Goal: Transaction & Acquisition: Purchase product/service

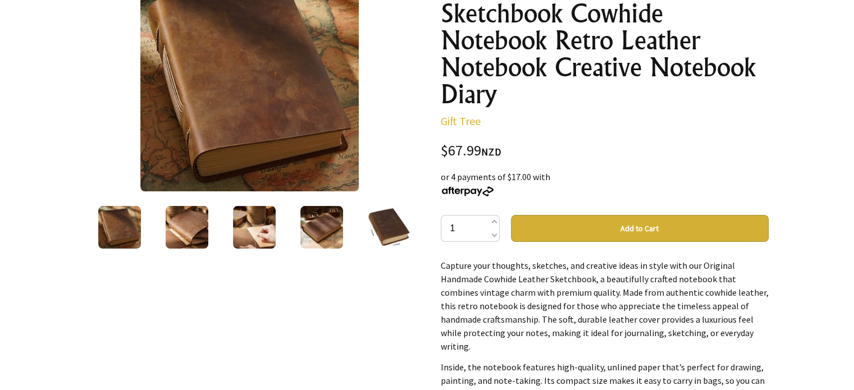
scroll to position [112, 0]
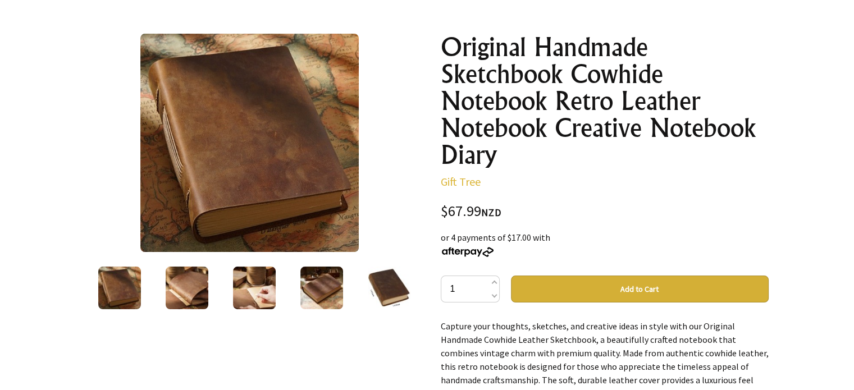
click at [240, 158] on img at bounding box center [249, 143] width 218 height 218
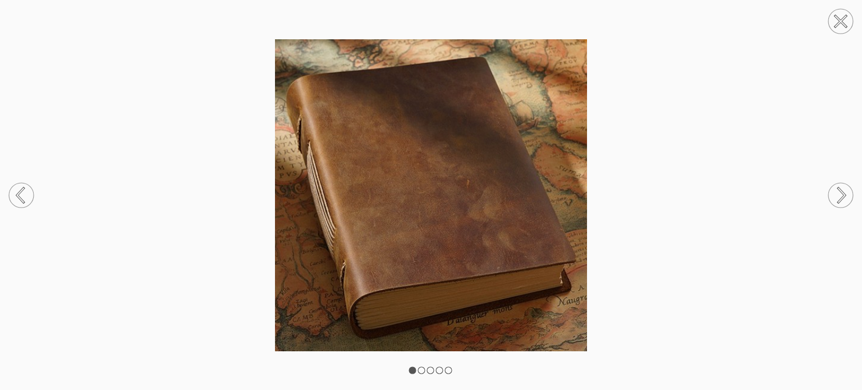
click at [845, 191] on circle at bounding box center [841, 195] width 25 height 25
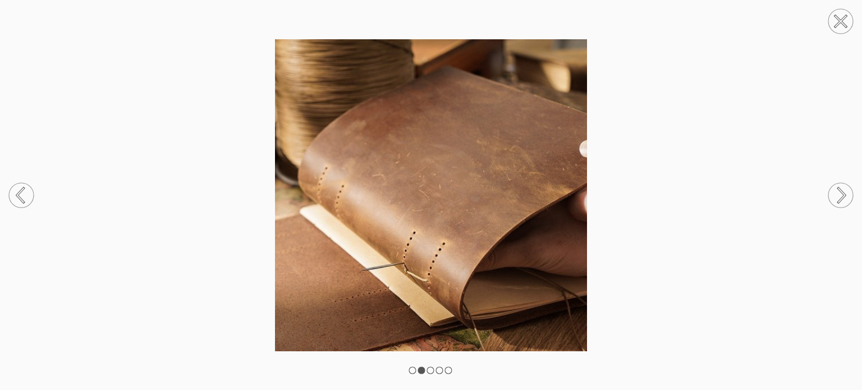
click at [845, 191] on circle at bounding box center [841, 195] width 25 height 25
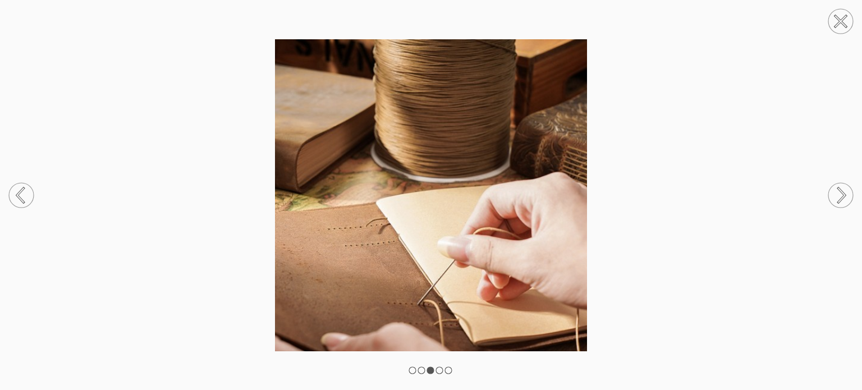
click at [847, 185] on circle at bounding box center [841, 195] width 25 height 25
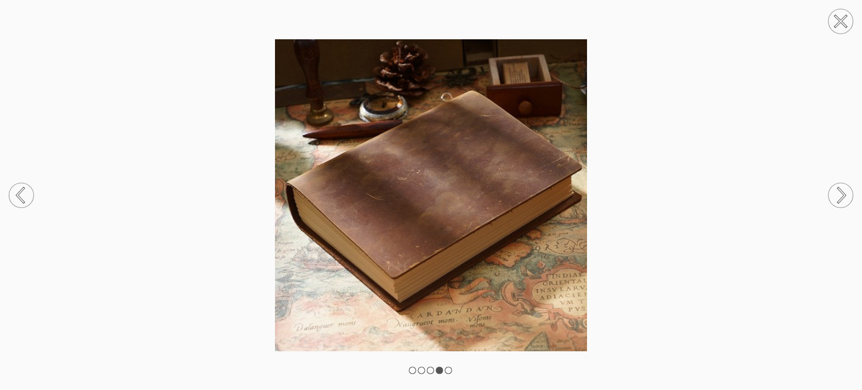
click at [847, 189] on circle at bounding box center [841, 195] width 25 height 25
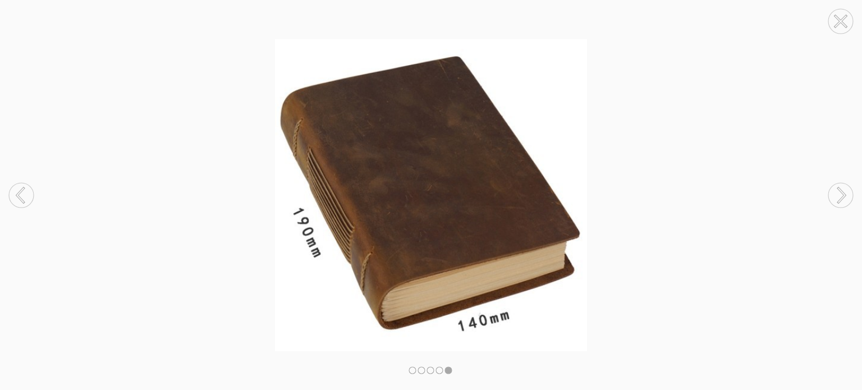
click at [848, 189] on circle at bounding box center [841, 195] width 25 height 25
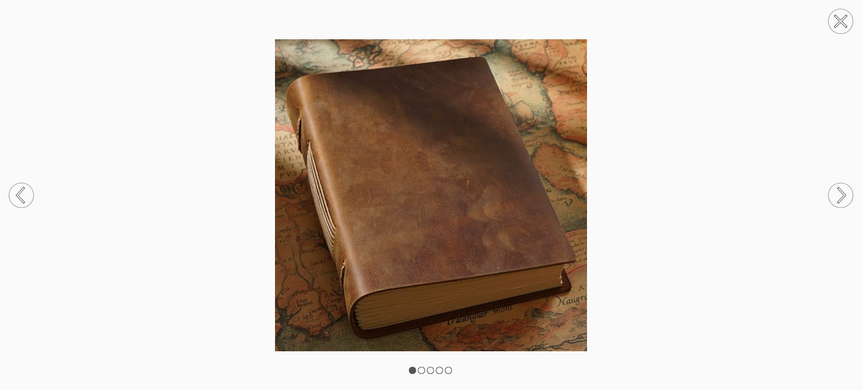
click at [848, 188] on circle at bounding box center [841, 195] width 25 height 25
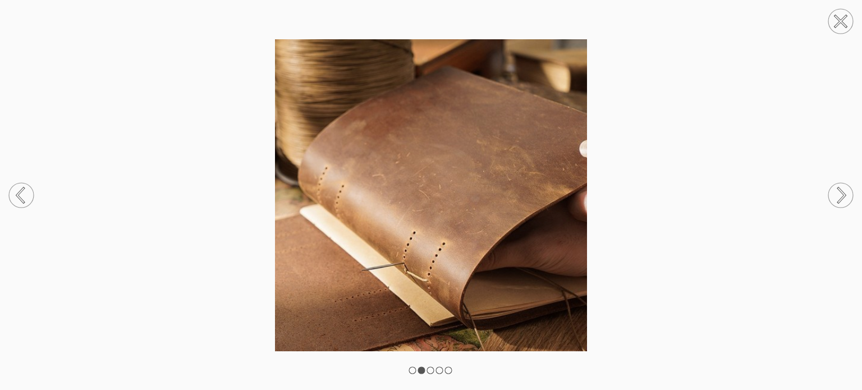
click at [848, 187] on circle at bounding box center [841, 195] width 25 height 25
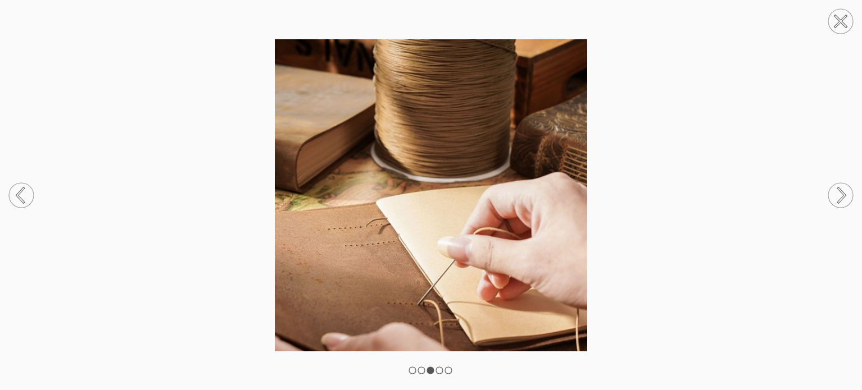
click at [848, 187] on circle at bounding box center [841, 195] width 25 height 25
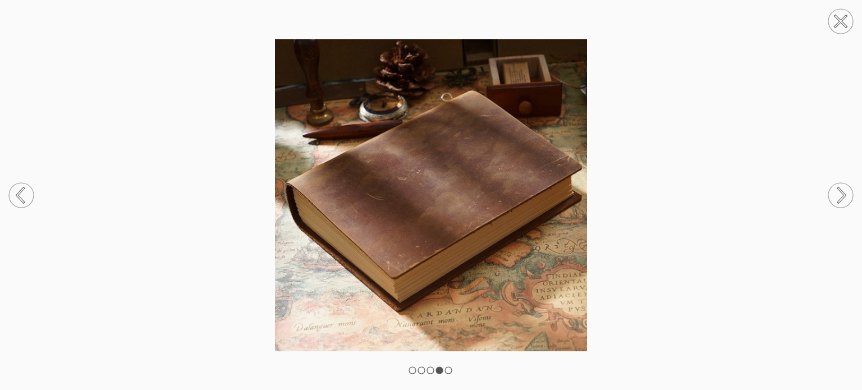
click at [848, 185] on circle at bounding box center [841, 195] width 25 height 25
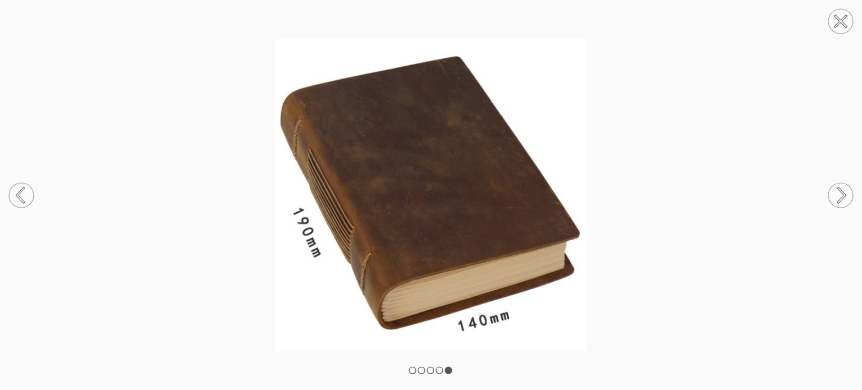
click at [848, 185] on circle at bounding box center [841, 195] width 25 height 25
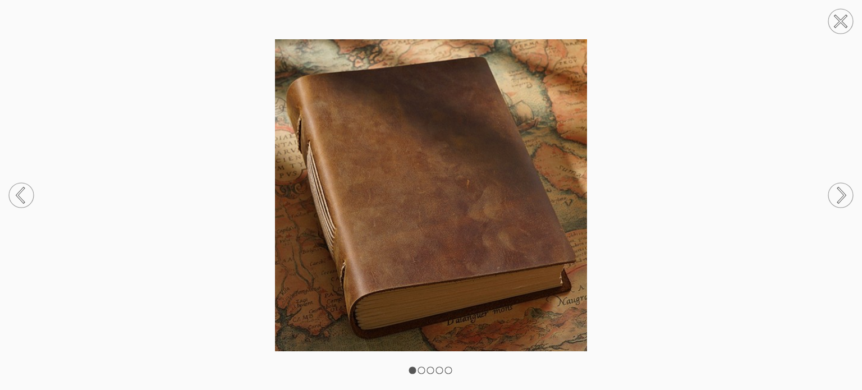
click at [848, 181] on icon at bounding box center [841, 196] width 43 height 60
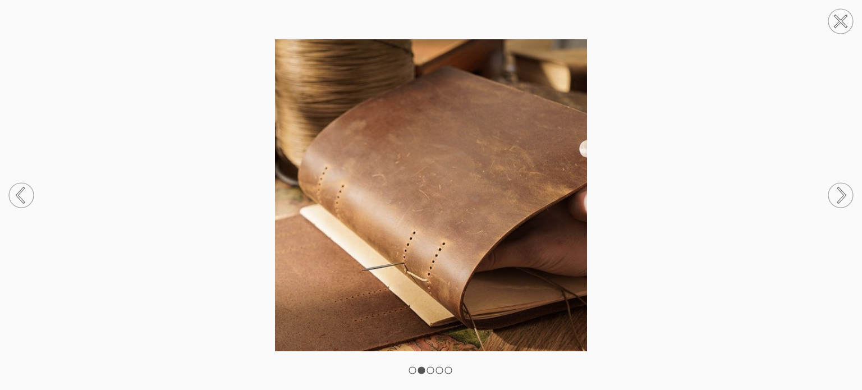
click at [845, 15] on circle at bounding box center [841, 21] width 25 height 25
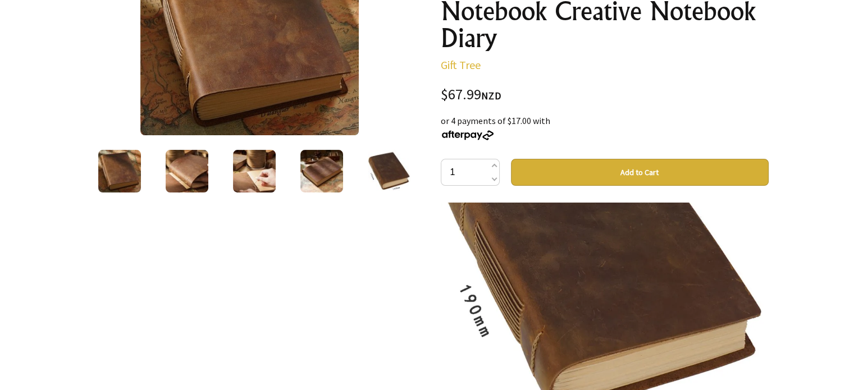
scroll to position [56, 0]
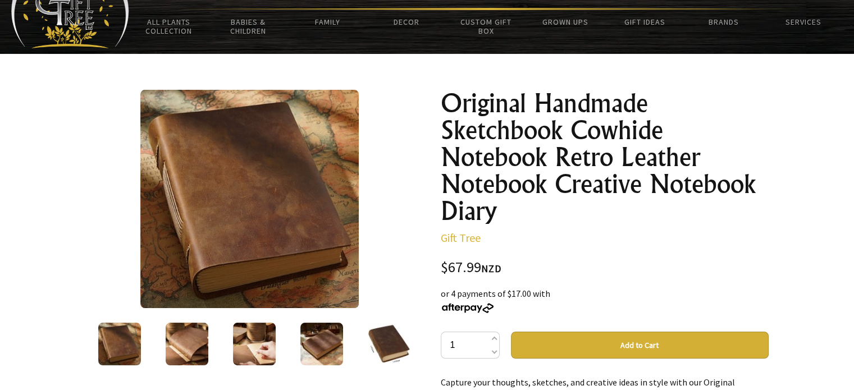
scroll to position [56, 0]
click at [301, 216] on img at bounding box center [249, 199] width 218 height 218
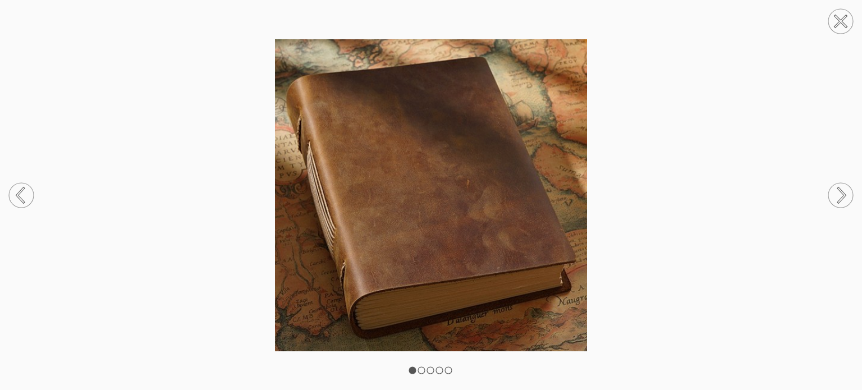
click at [839, 191] on circle at bounding box center [841, 195] width 25 height 25
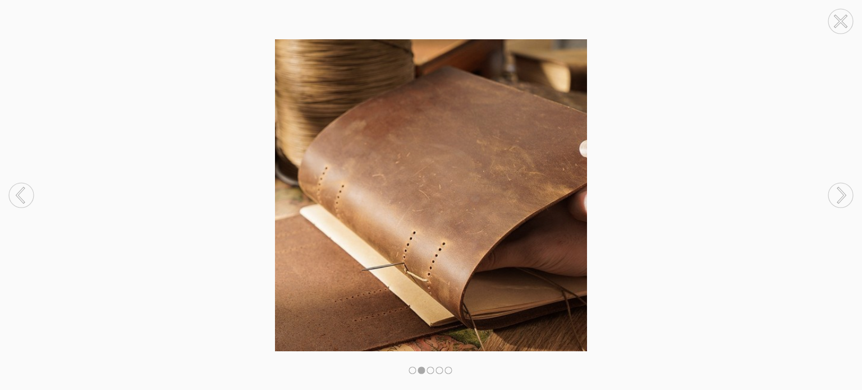
click at [839, 190] on circle at bounding box center [841, 195] width 25 height 25
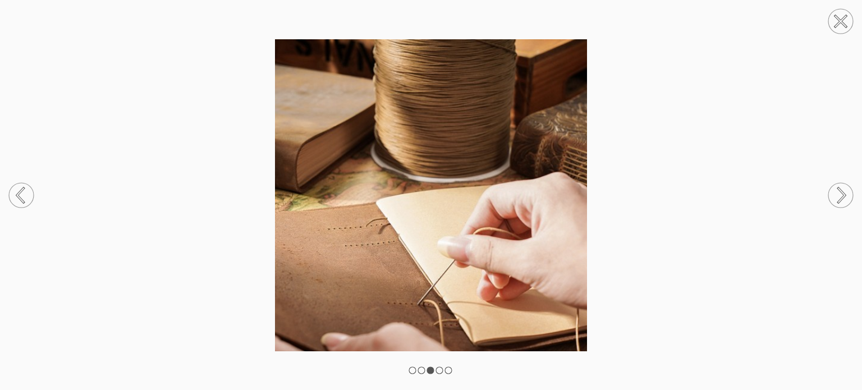
click at [838, 187] on circle at bounding box center [841, 195] width 25 height 25
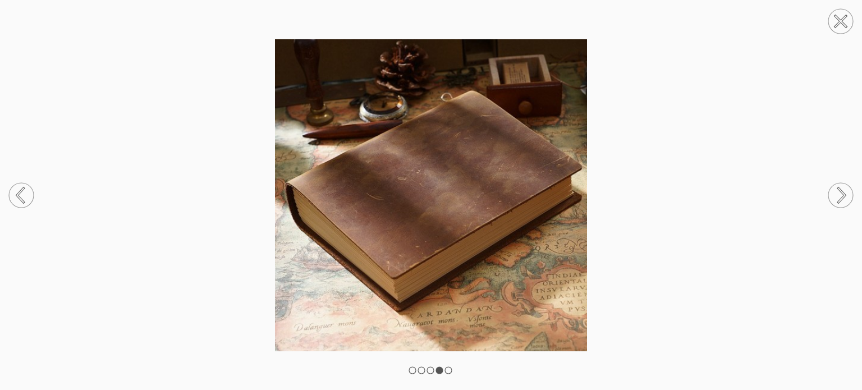
click at [837, 186] on circle at bounding box center [841, 195] width 25 height 25
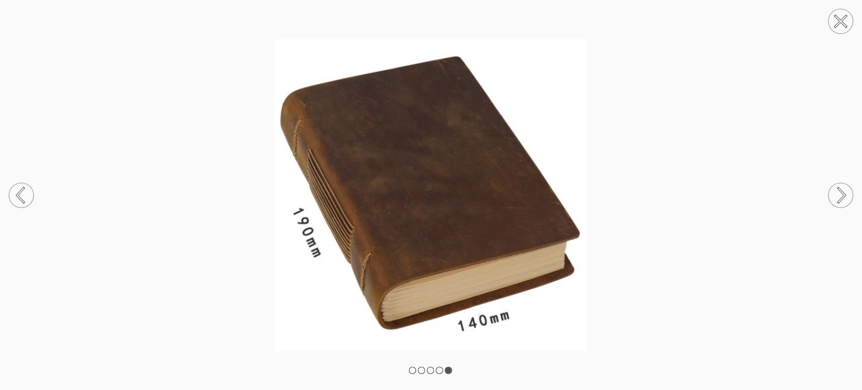
click at [837, 186] on circle at bounding box center [841, 195] width 25 height 25
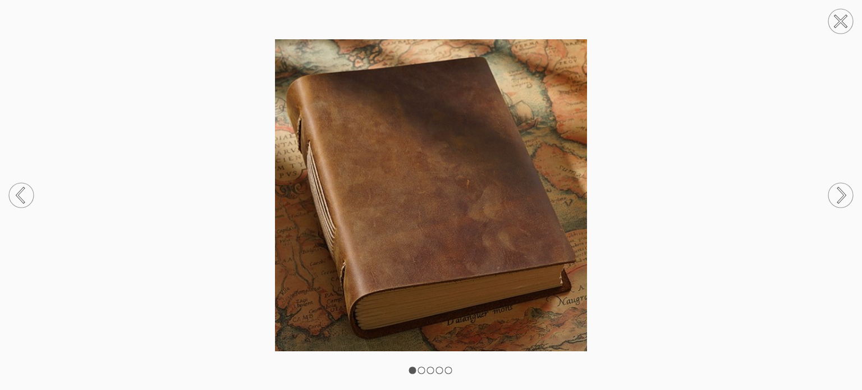
click at [836, 186] on circle at bounding box center [841, 195] width 25 height 25
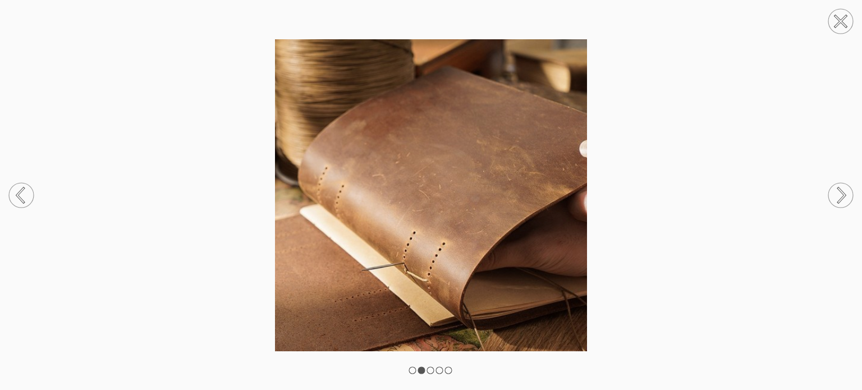
click at [847, 23] on circle at bounding box center [841, 21] width 25 height 25
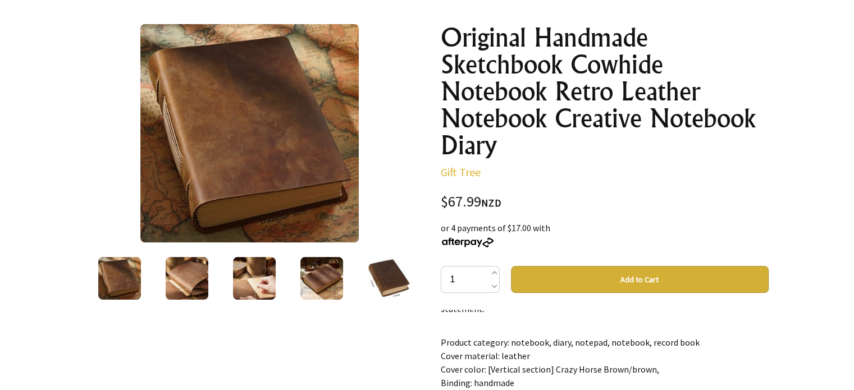
scroll to position [112, 0]
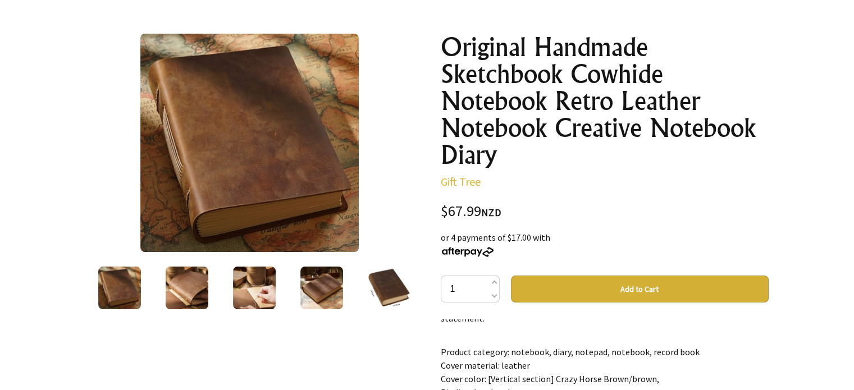
click at [596, 288] on button "Add to Cart" at bounding box center [640, 289] width 258 height 27
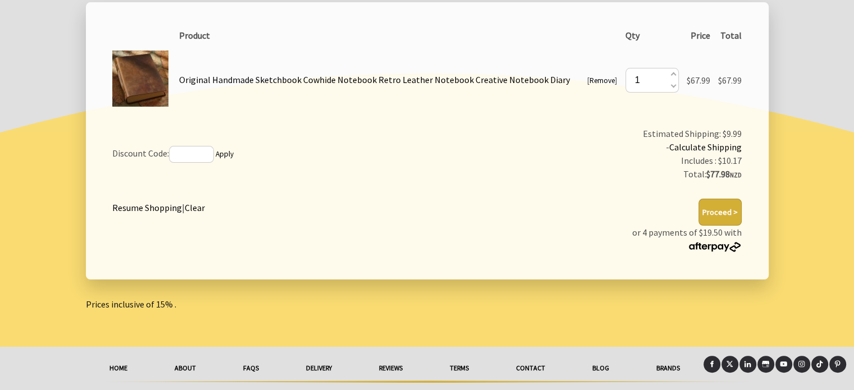
scroll to position [225, 0]
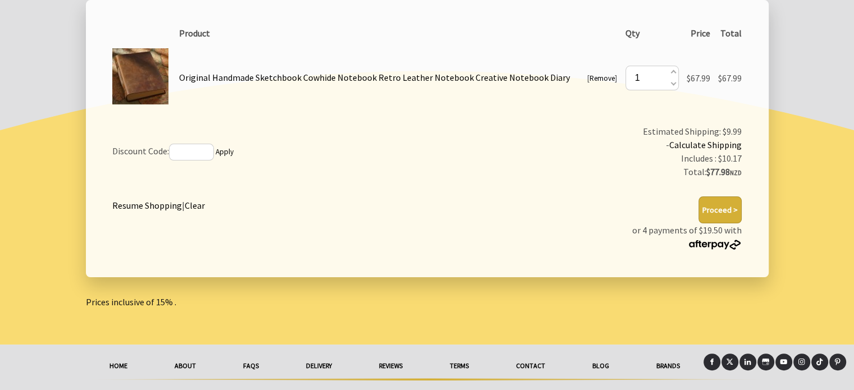
click at [704, 145] on link "Calculate Shipping" at bounding box center [705, 144] width 72 height 11
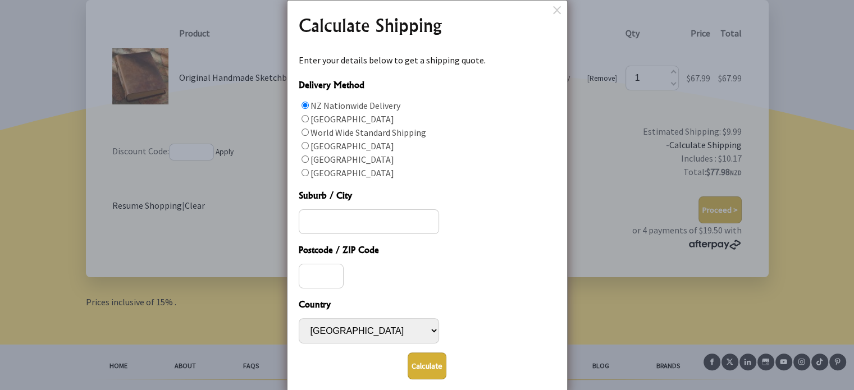
click at [346, 107] on label "NZ Nationwide Delivery" at bounding box center [355, 105] width 90 height 11
click at [309, 107] on input "Delivery Method" at bounding box center [304, 105] width 7 height 7
click at [347, 159] on label "North Island" at bounding box center [352, 159] width 84 height 11
click at [309, 159] on input "Delivery Method" at bounding box center [304, 158] width 7 height 7
radio input "true"
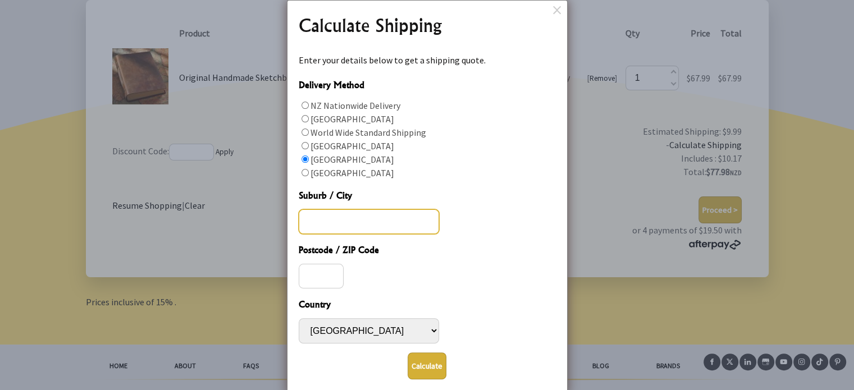
click at [358, 225] on input "Suburb / City" at bounding box center [369, 221] width 140 height 25
type input "Manurewa"
type input "2102"
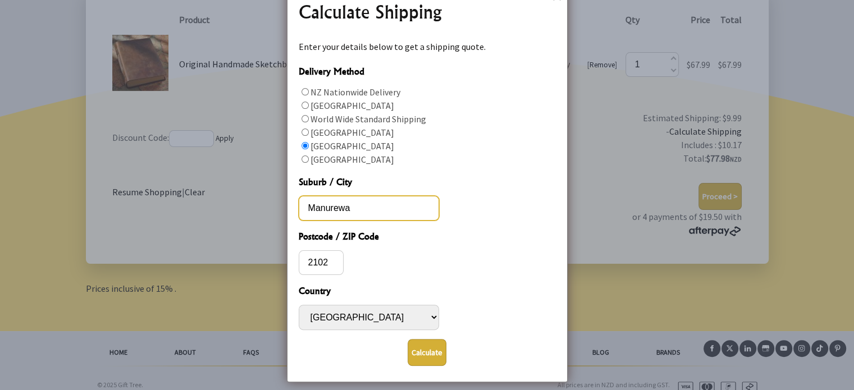
scroll to position [249, 0]
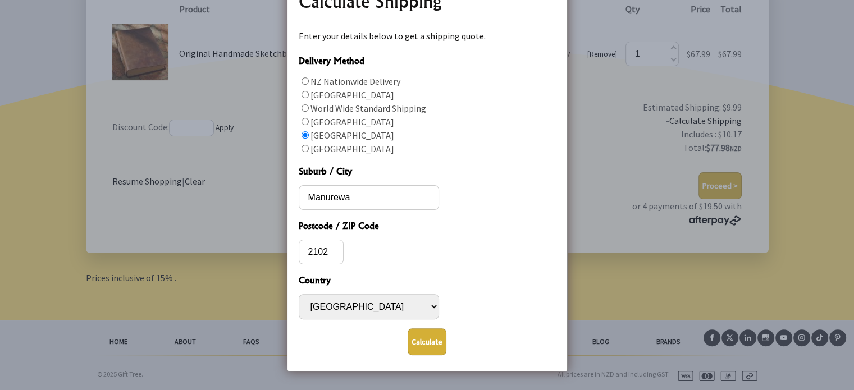
click at [433, 333] on button "Calculate" at bounding box center [427, 341] width 39 height 27
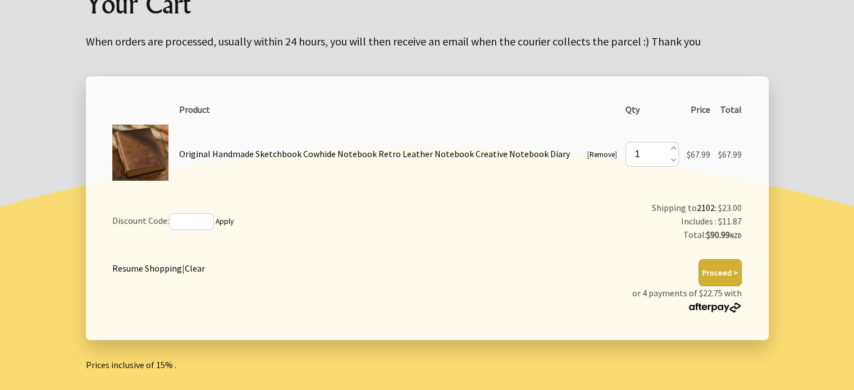
scroll to position [168, 0]
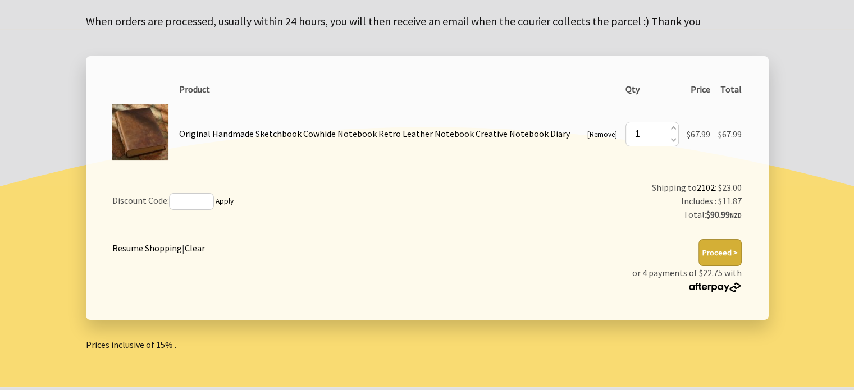
click at [721, 255] on button "Proceed >" at bounding box center [719, 252] width 43 height 27
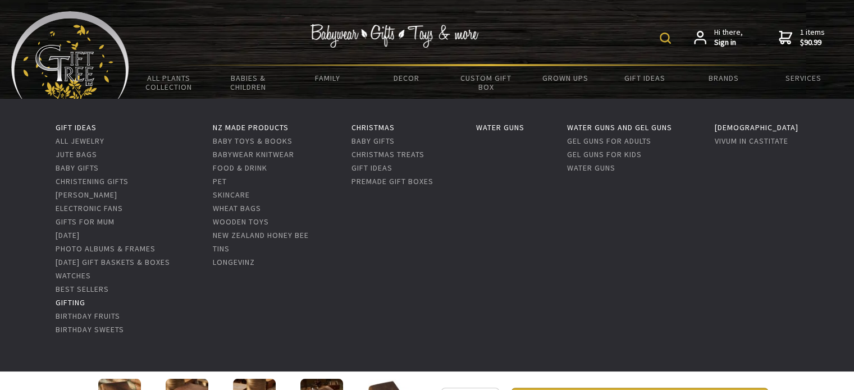
click at [69, 304] on link "Gifting" at bounding box center [71, 303] width 30 height 10
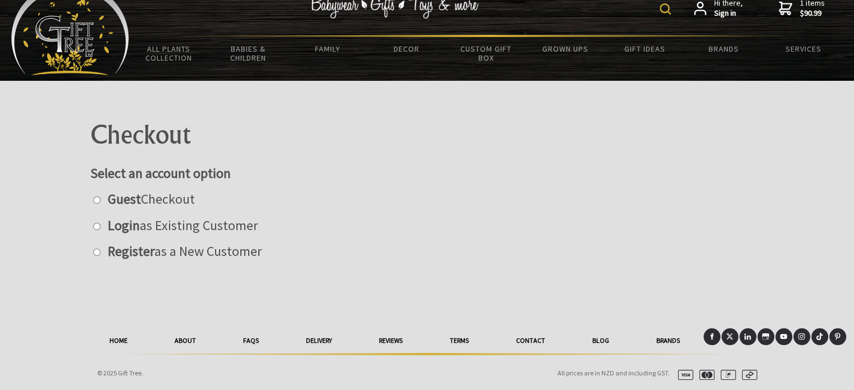
scroll to position [29, 0]
click at [94, 199] on input "radio" at bounding box center [96, 199] width 7 height 7
radio input "true"
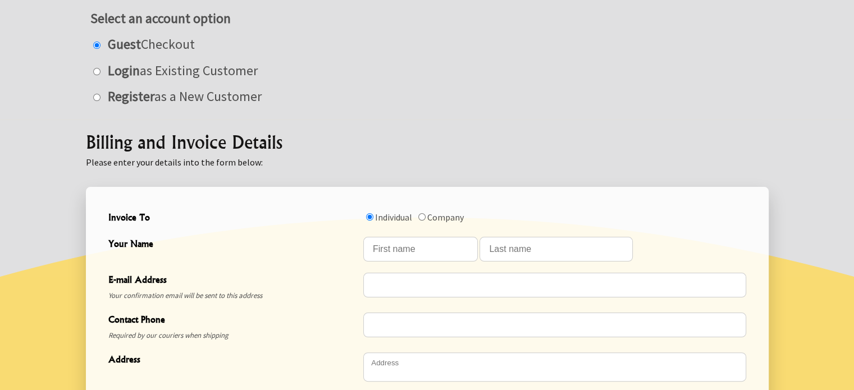
scroll to position [198, 0]
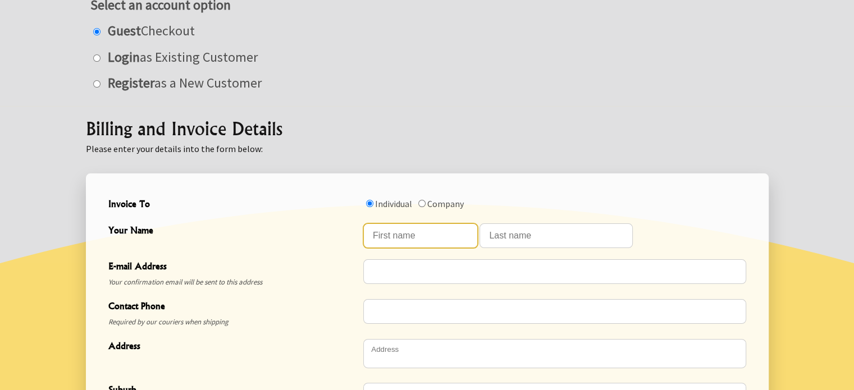
click at [433, 233] on input "Your Name" at bounding box center [420, 235] width 115 height 25
type input "Ricky"
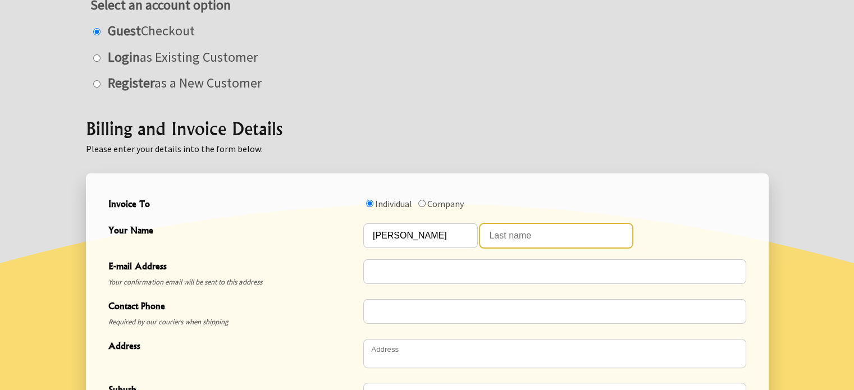
type input "Singh"
type input "rrs3231@gmail.com"
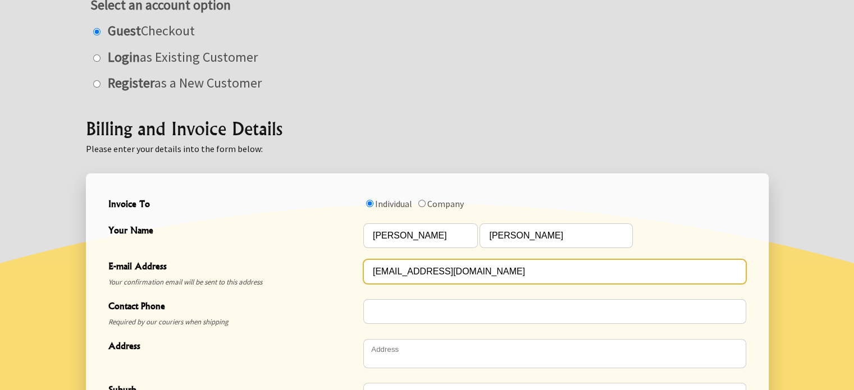
type input "0220573858"
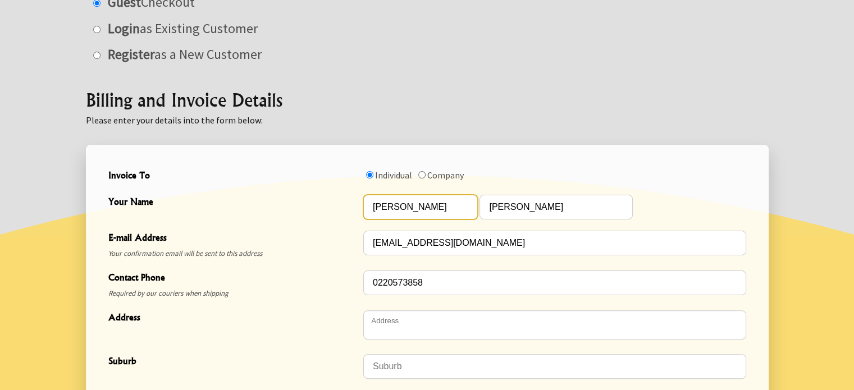
scroll to position [254, 0]
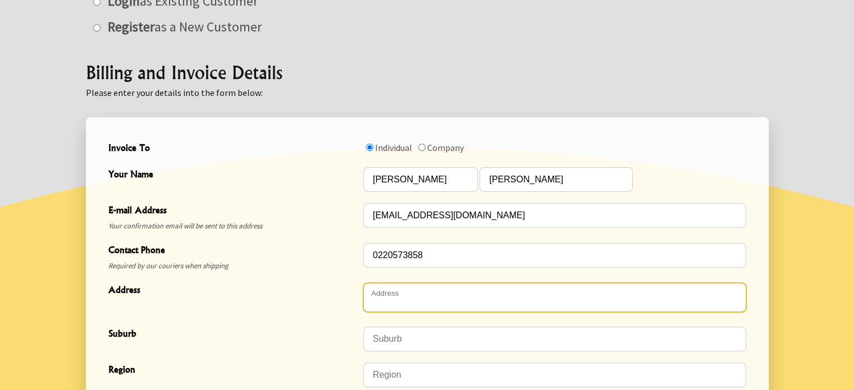
click at [420, 301] on textarea "Address" at bounding box center [554, 297] width 383 height 29
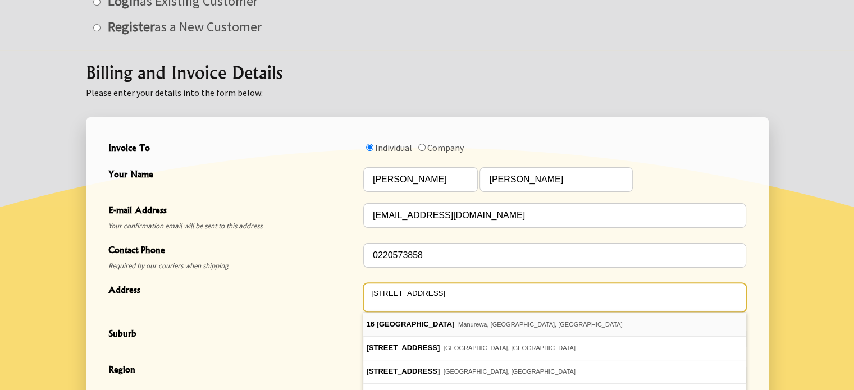
type textarea "16 Cambridge Road"
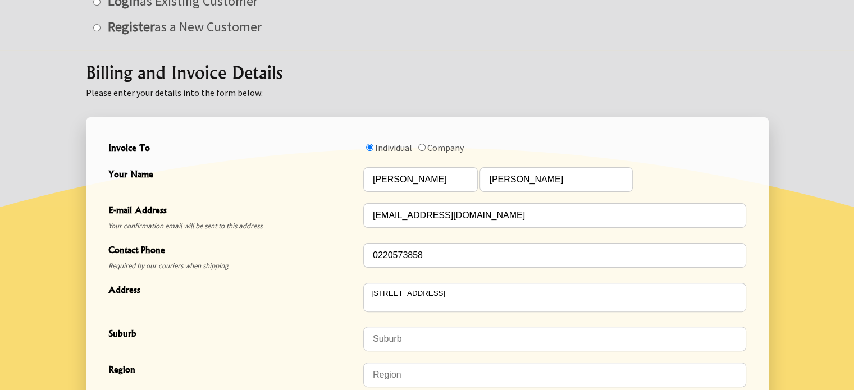
type input "Manurewa"
type input "Auckland"
type input "2102"
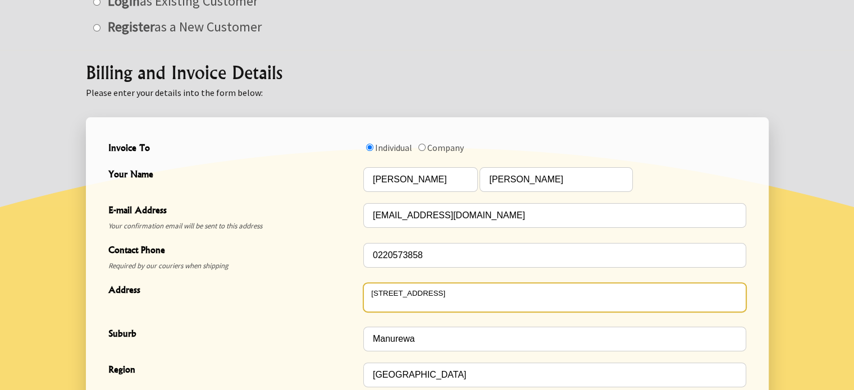
click at [447, 304] on textarea "16 Cambridge Road" at bounding box center [554, 297] width 383 height 29
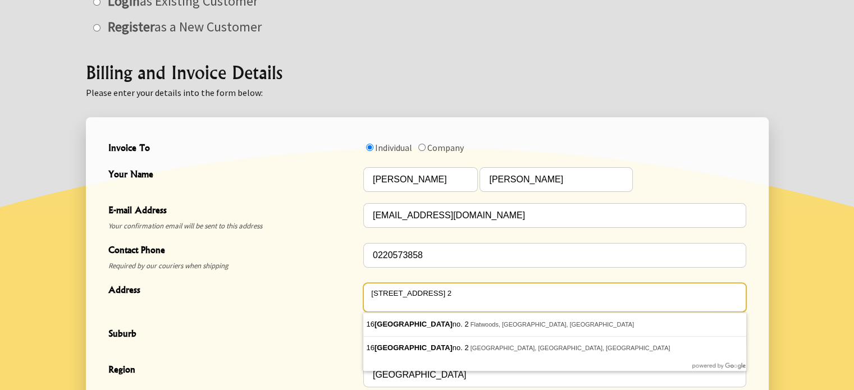
type textarea "16 Cambridge Road, Flat no. 2"
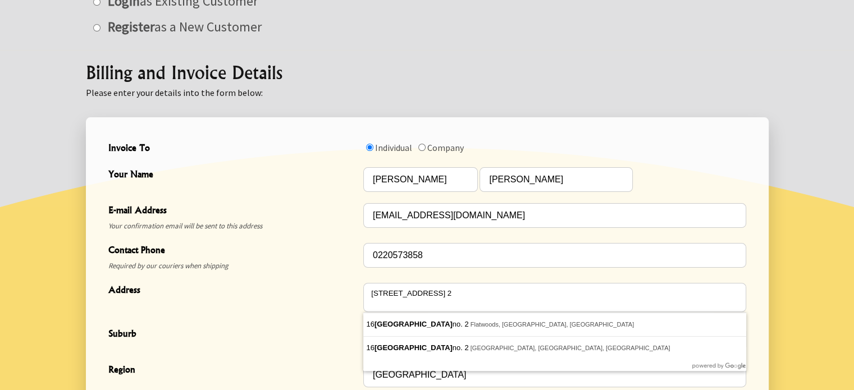
click at [260, 304] on div "Address" at bounding box center [235, 299] width 255 height 35
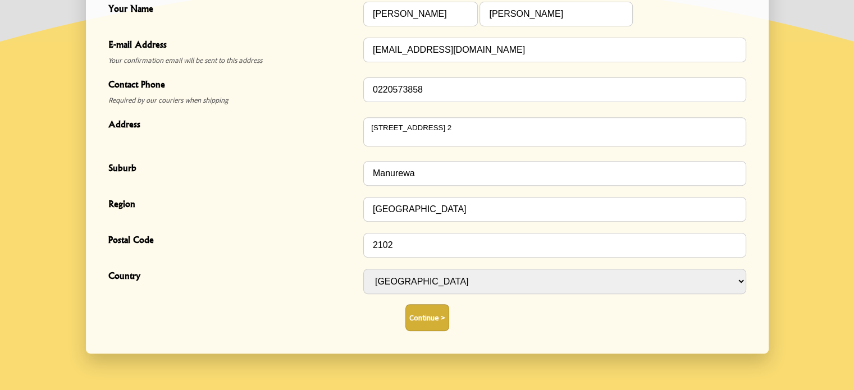
scroll to position [422, 0]
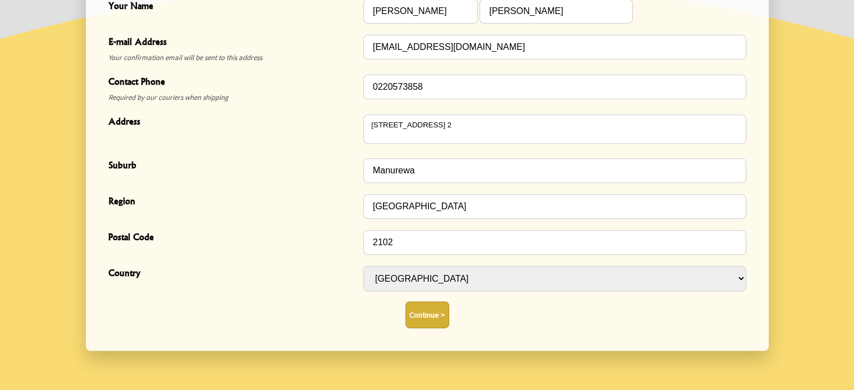
click at [427, 322] on button "Continue >" at bounding box center [427, 314] width 44 height 27
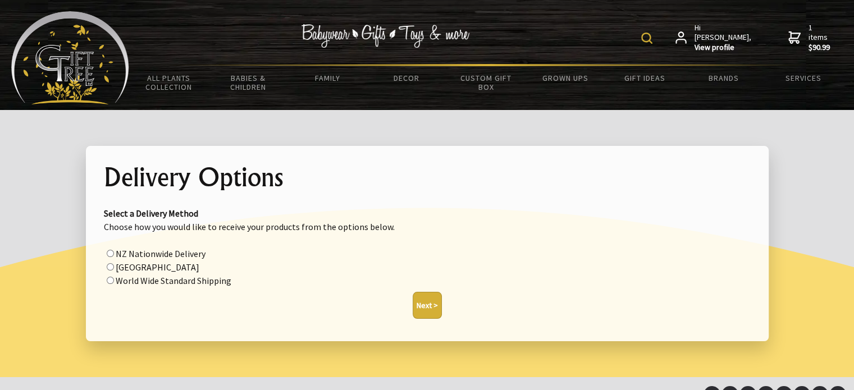
click at [128, 253] on label "NZ Nationwide Delivery" at bounding box center [161, 253] width 90 height 11
click at [114, 253] on input "radio" at bounding box center [110, 253] width 7 height 7
radio input "true"
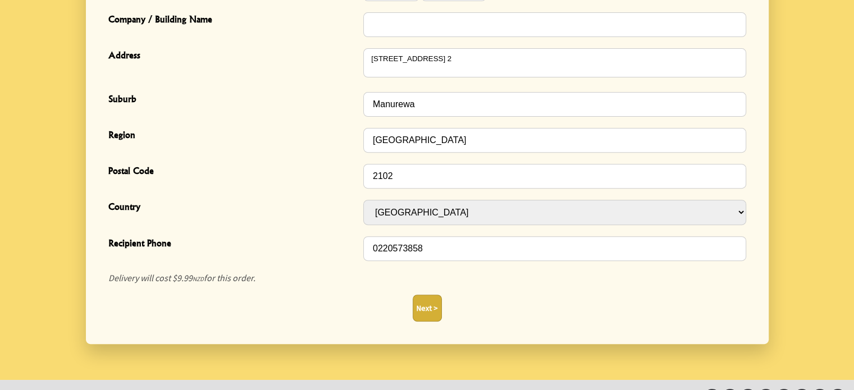
scroll to position [445, 0]
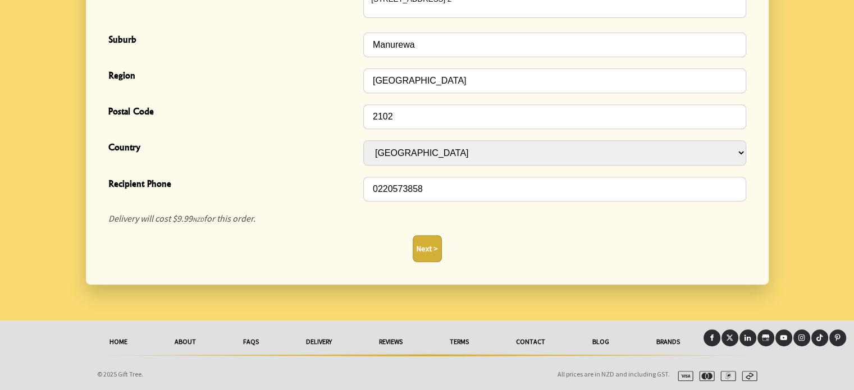
click at [423, 252] on button "Next >" at bounding box center [427, 248] width 29 height 27
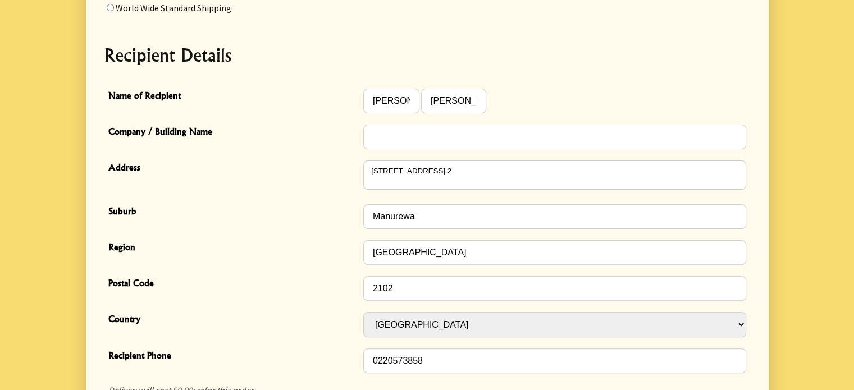
scroll to position [276, 0]
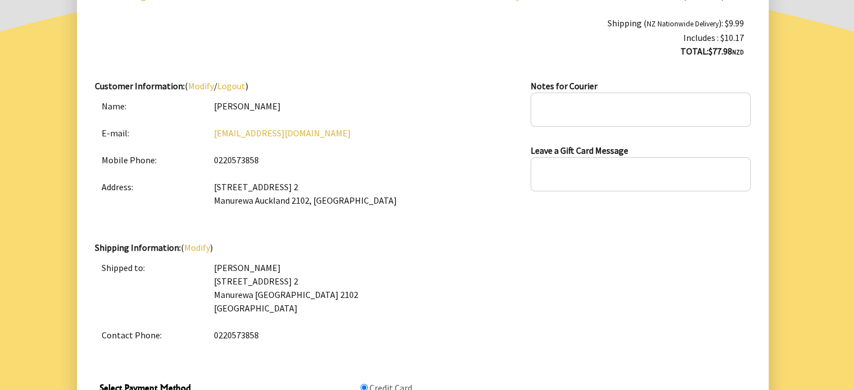
scroll to position [337, 0]
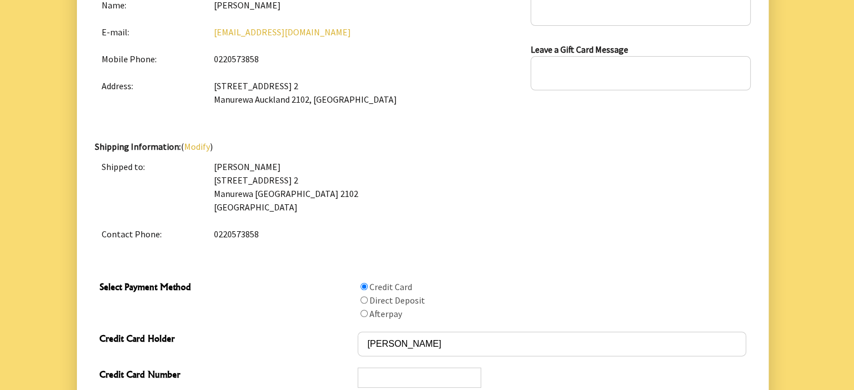
click at [365, 313] on input "Select Payment Method" at bounding box center [363, 313] width 7 height 7
radio input "true"
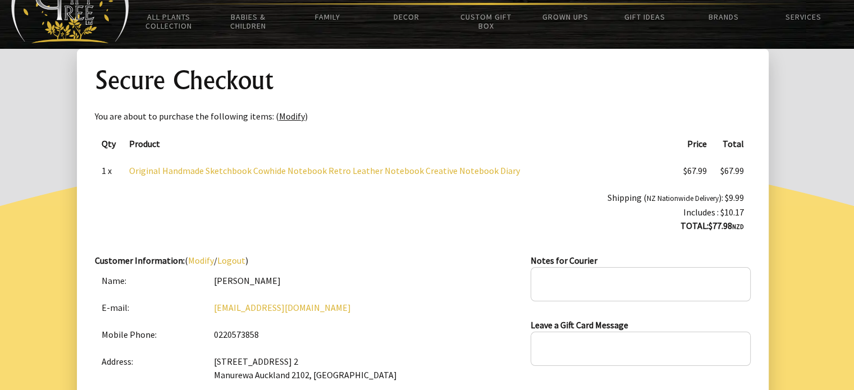
scroll to position [56, 0]
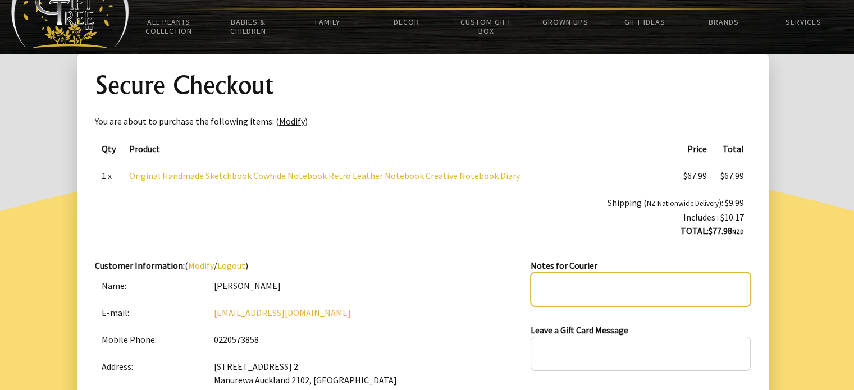
click at [566, 289] on textarea at bounding box center [639, 289] width 219 height 34
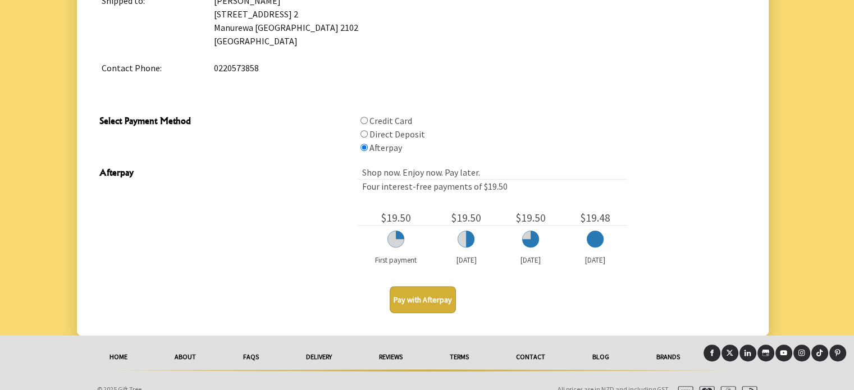
scroll to position [518, 0]
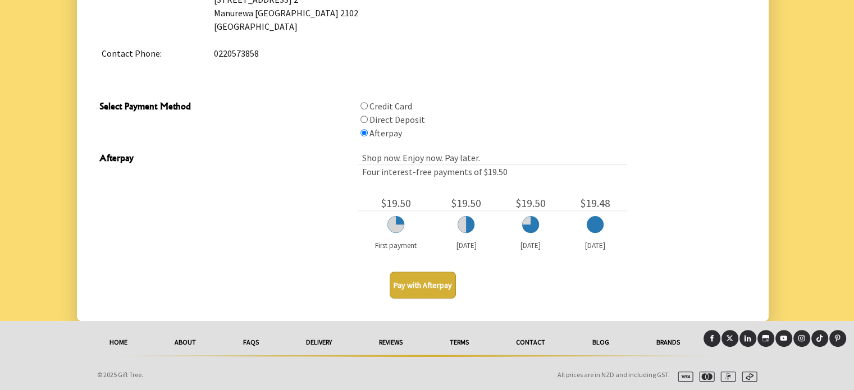
type textarea "Leave in a secure area away from rain."
click at [440, 285] on button "Pay with Afterpay" at bounding box center [423, 285] width 66 height 27
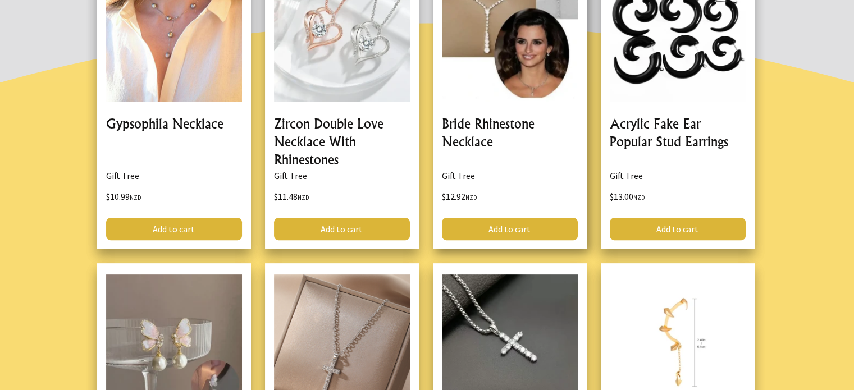
scroll to position [281, 0]
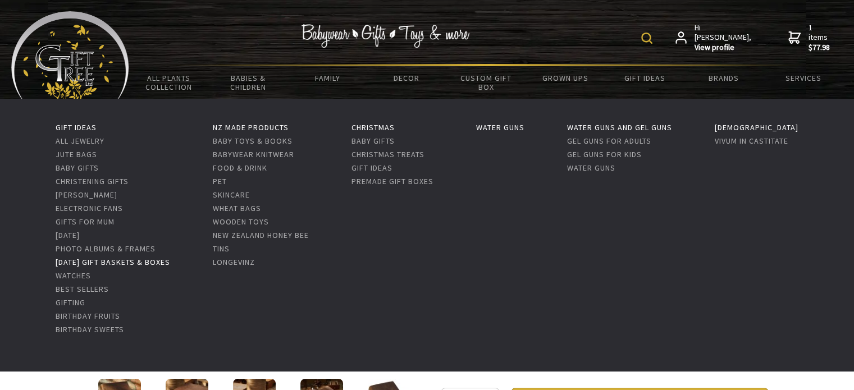
click at [86, 263] on link "[DATE] Gift Baskets & Boxes" at bounding box center [113, 262] width 115 height 10
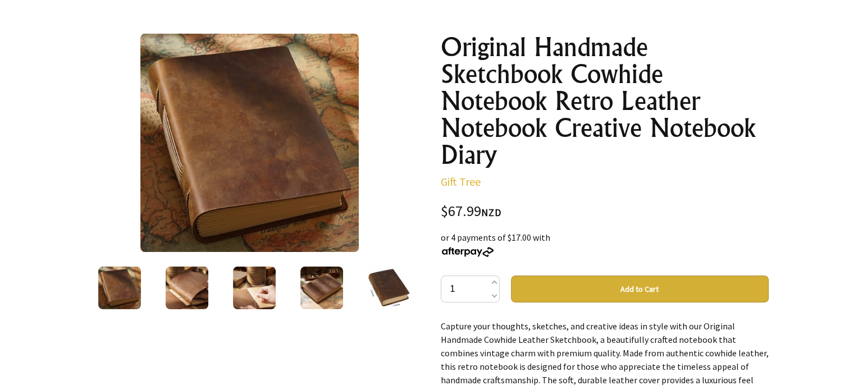
scroll to position [112, 0]
click at [409, 278] on img at bounding box center [389, 288] width 43 height 43
